Goal: Transaction & Acquisition: Purchase product/service

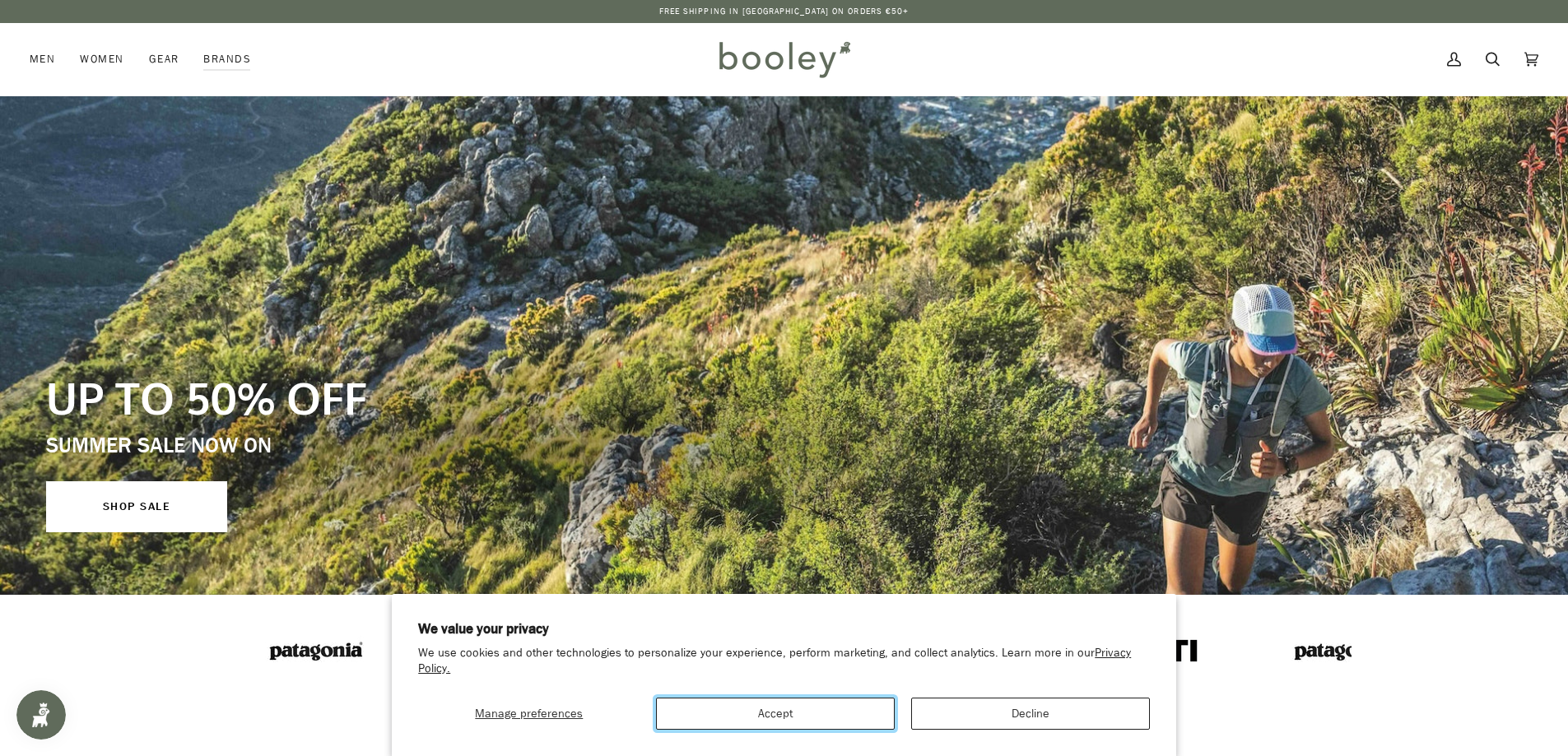
click at [804, 716] on button "Accept" at bounding box center [774, 713] width 239 height 32
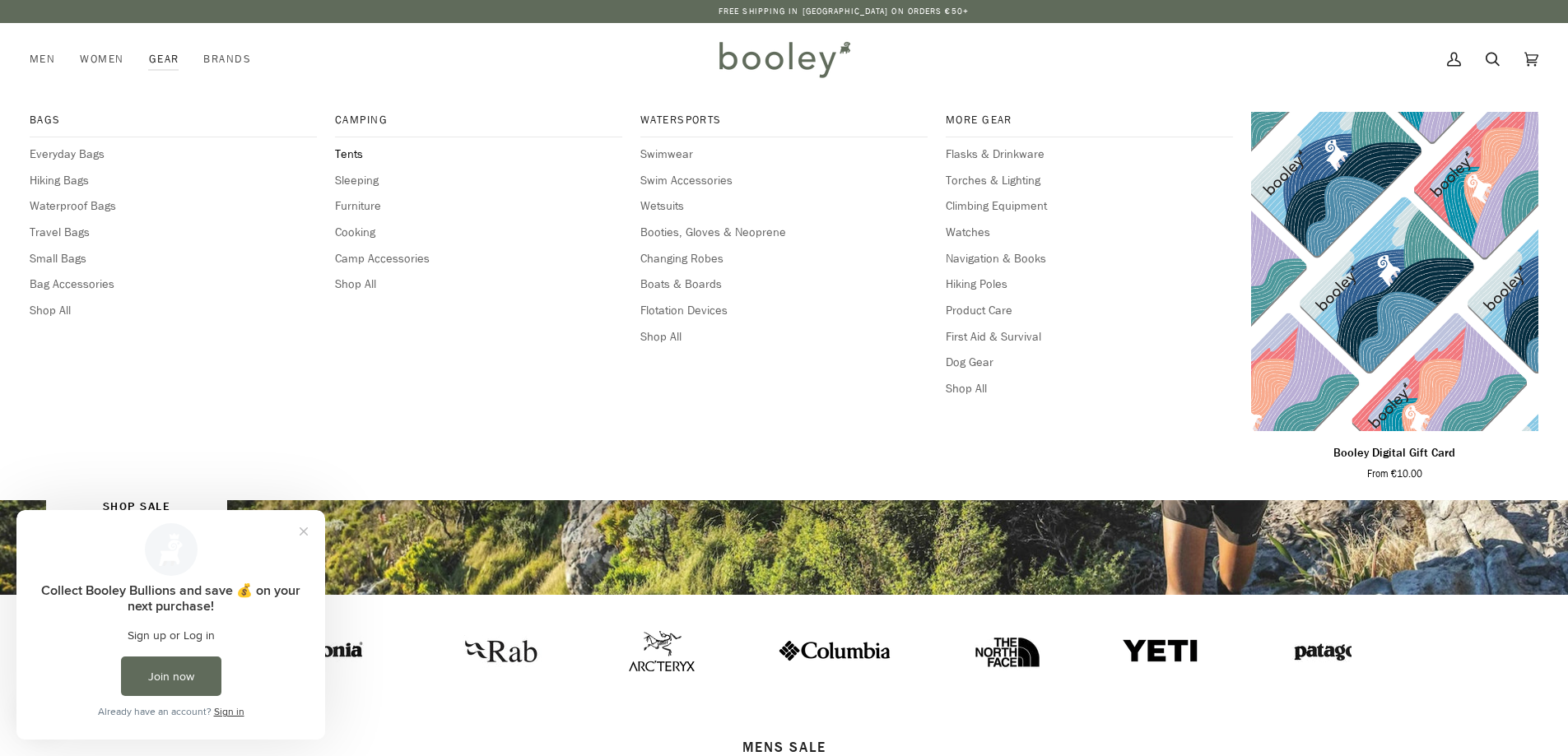
click at [354, 157] on span "Tents" at bounding box center [478, 154] width 287 height 18
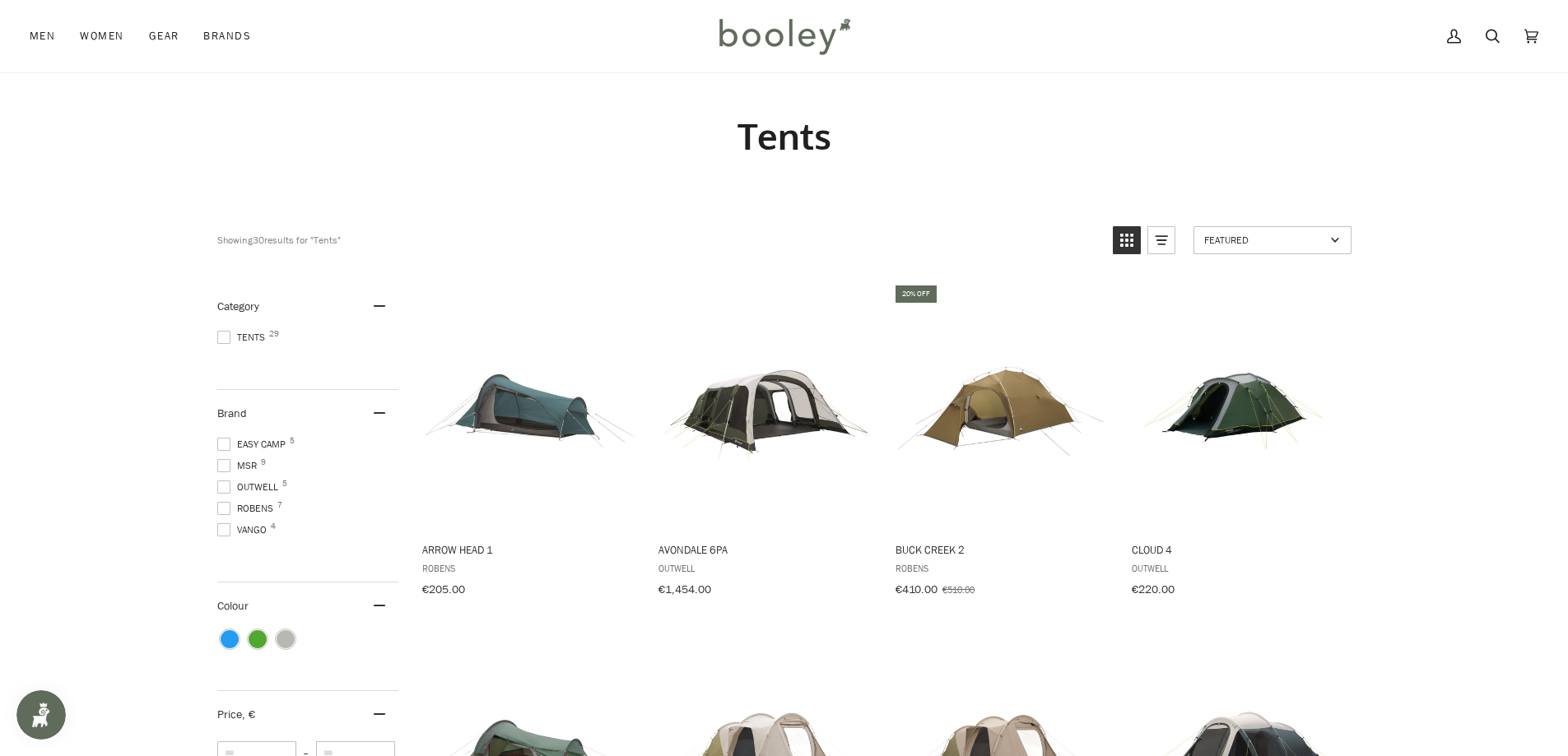
scroll to position [52, 0]
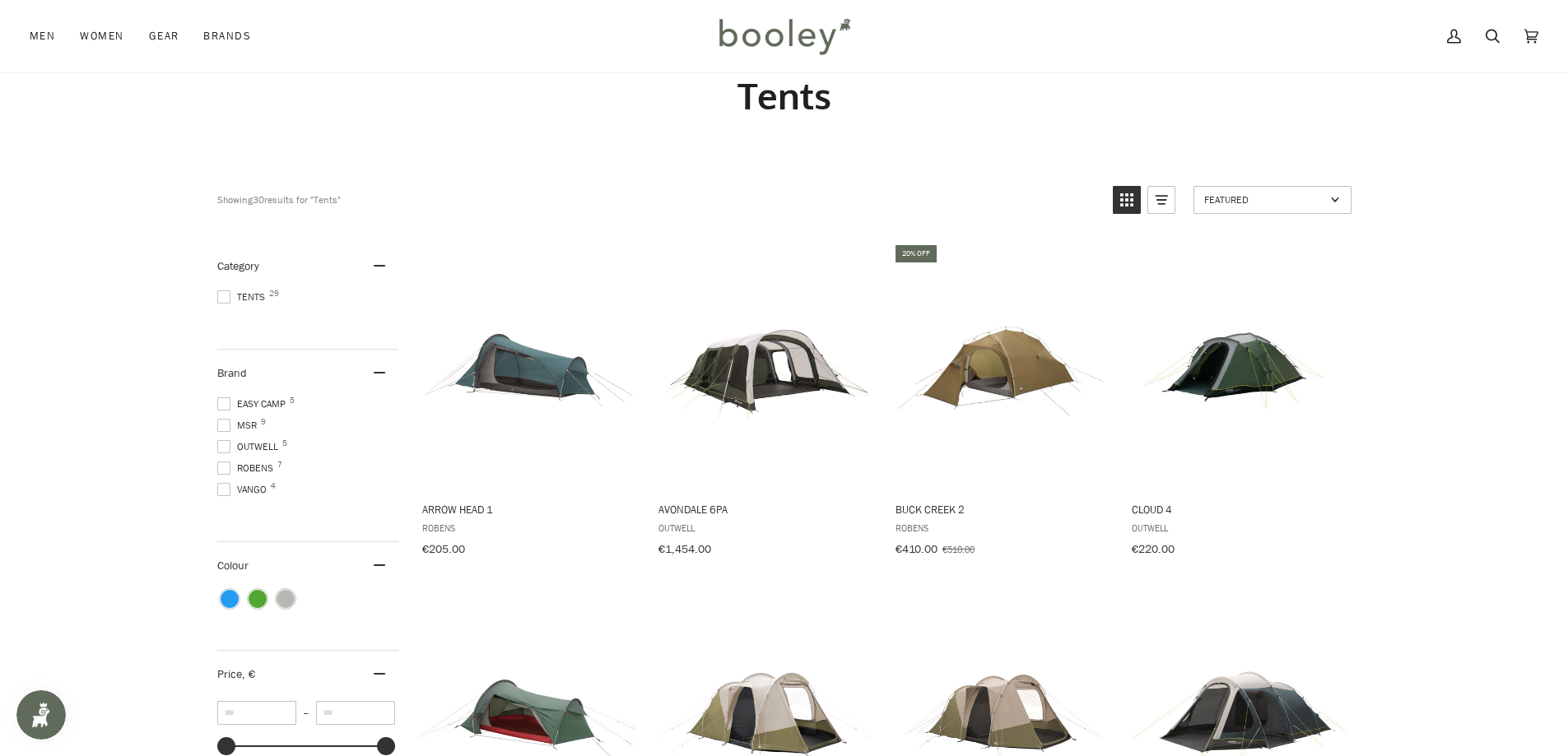
click at [222, 402] on span at bounding box center [224, 404] width 13 height 13
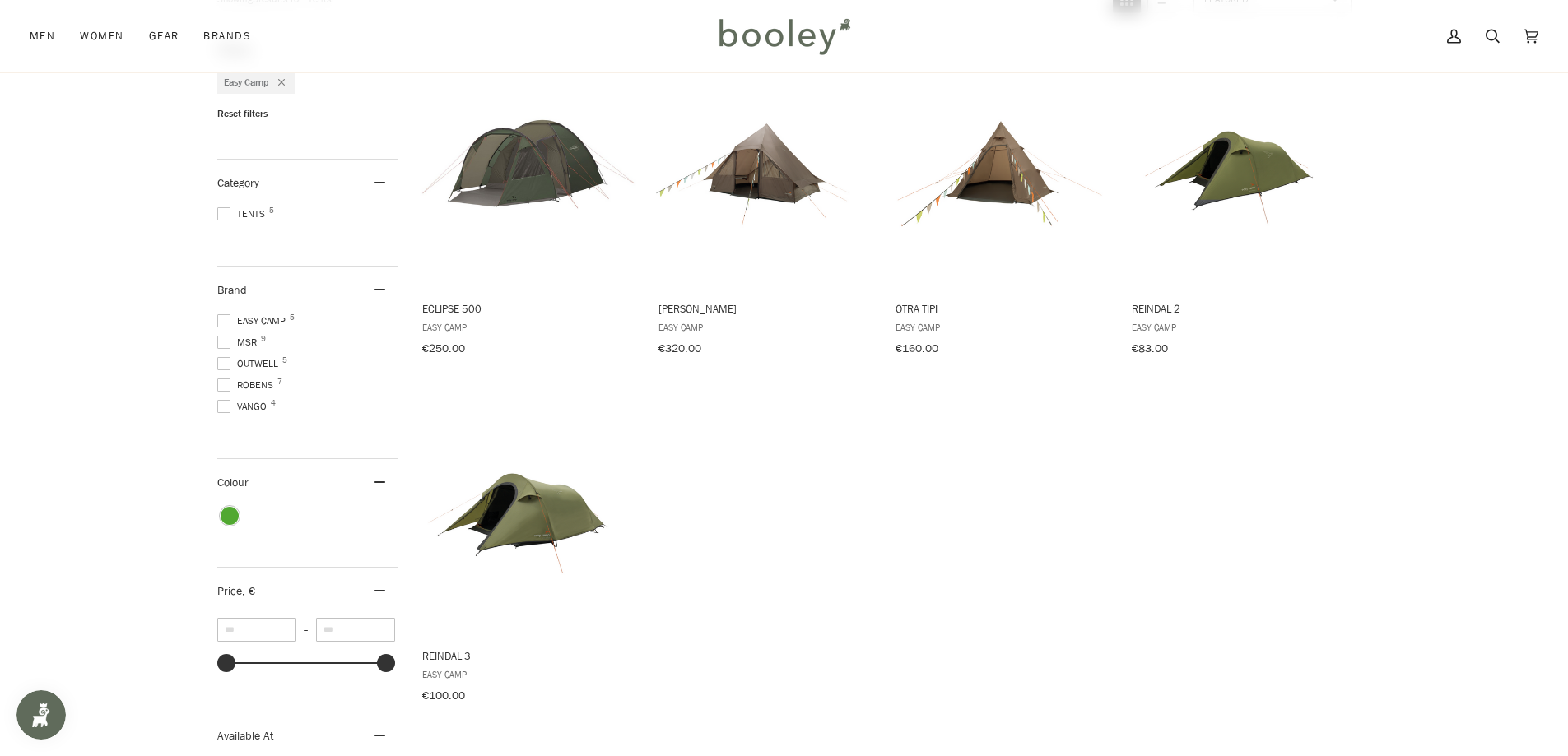
scroll to position [273, 0]
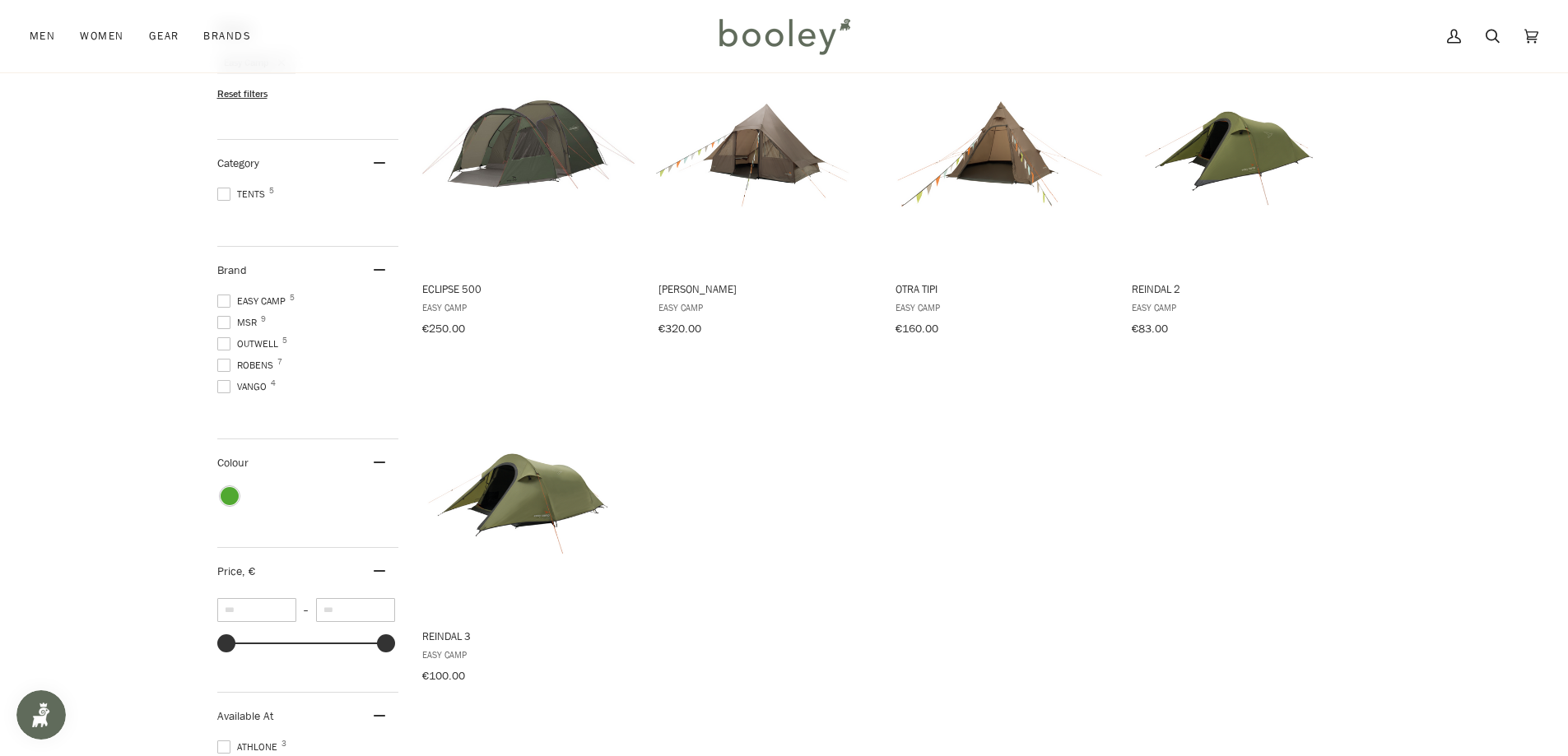
click at [224, 295] on span at bounding box center [224, 301] width 13 height 13
